Goal: Task Accomplishment & Management: Manage account settings

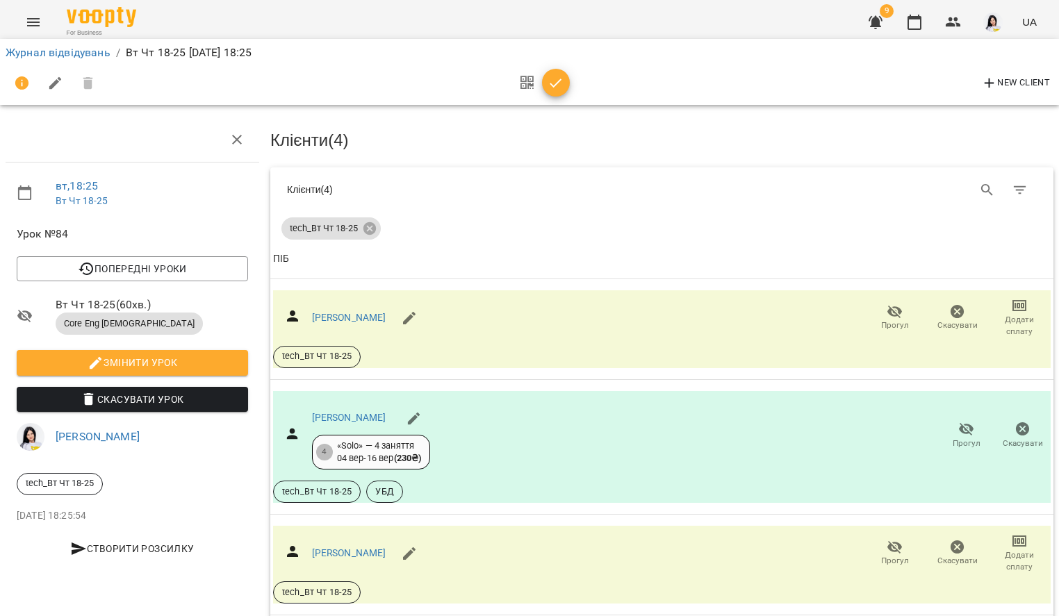
scroll to position [15, 0]
click at [350, 311] on div "[PERSON_NAME]" at bounding box center [349, 318] width 74 height 14
click at [349, 315] on div "[PERSON_NAME]" at bounding box center [369, 318] width 114 height 33
click at [349, 312] on link "[PERSON_NAME]" at bounding box center [349, 317] width 74 height 11
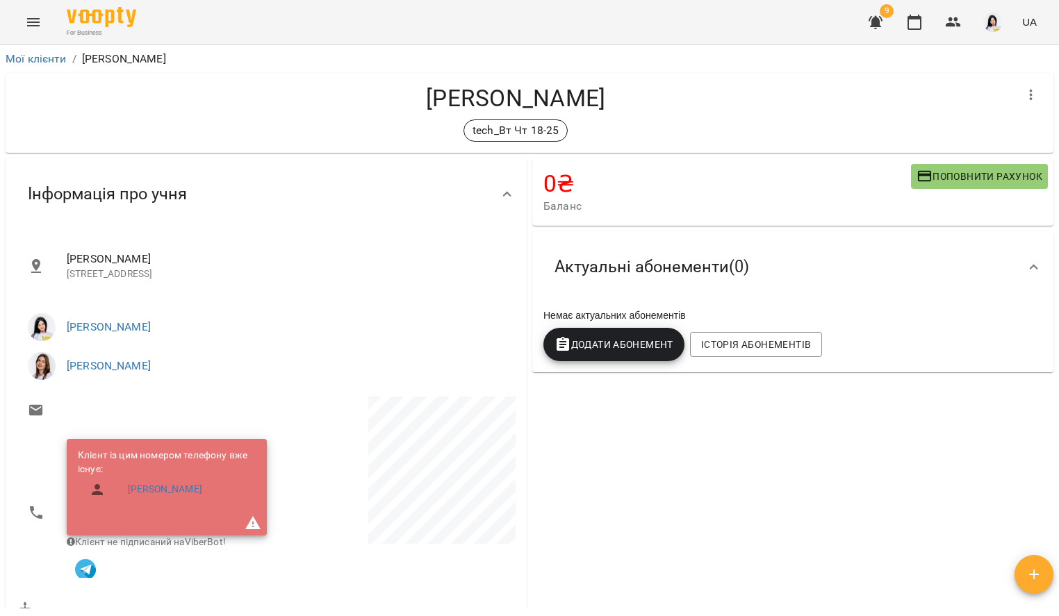
click at [889, 17] on span "9" at bounding box center [887, 11] width 14 height 14
click at [887, 17] on span "9" at bounding box center [887, 11] width 14 height 14
click at [883, 23] on icon "button" at bounding box center [875, 22] width 17 height 17
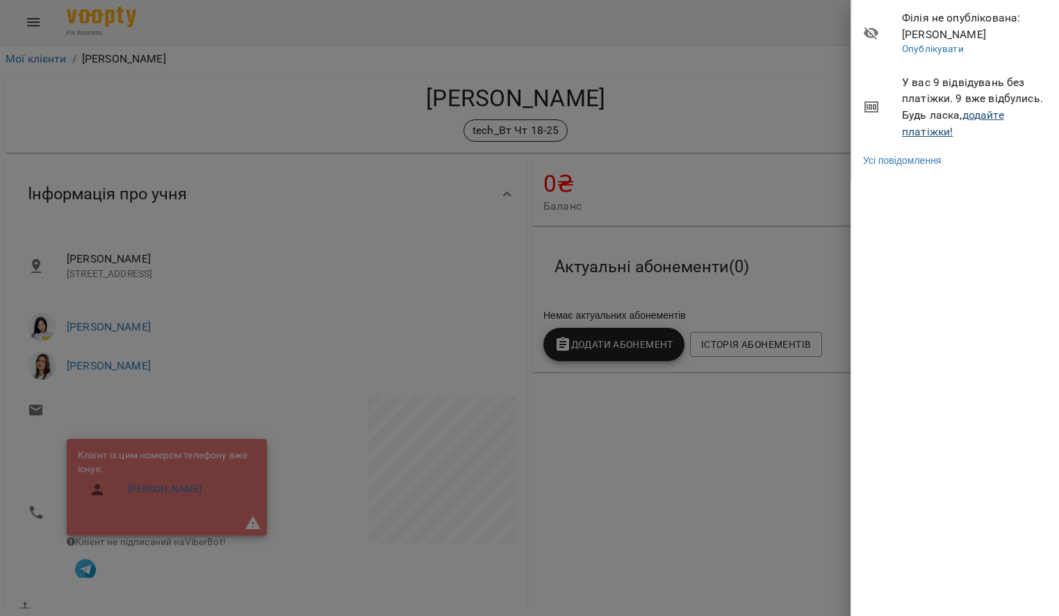
click at [976, 117] on link "додайте платіжки!" at bounding box center [953, 123] width 102 height 30
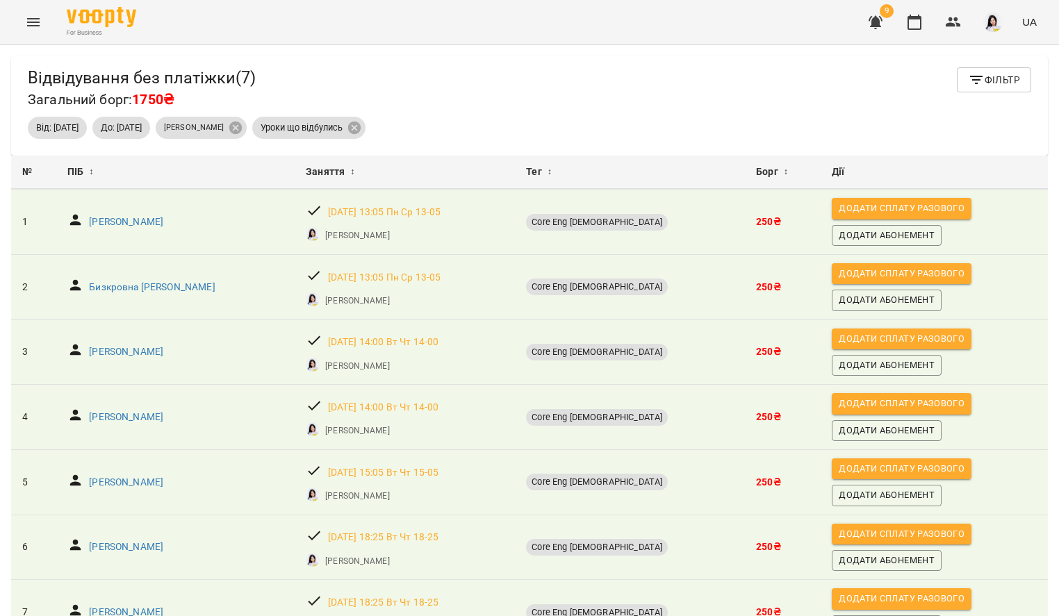
click at [35, 15] on icon "Menu" at bounding box center [33, 22] width 17 height 17
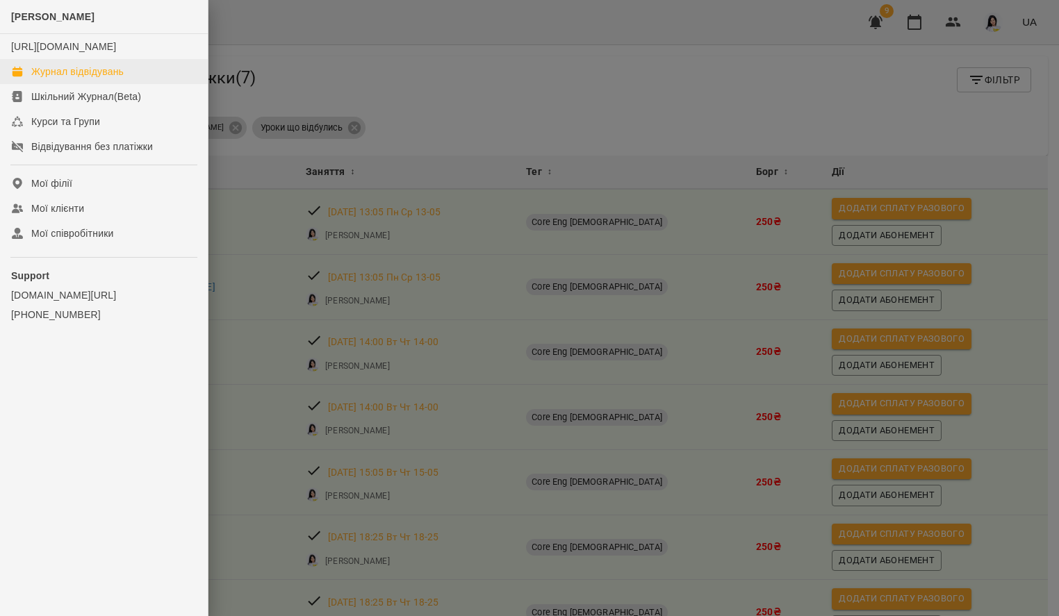
click at [62, 79] on div "Журнал відвідувань" at bounding box center [77, 72] width 92 height 14
